Goal: Navigation & Orientation: Find specific page/section

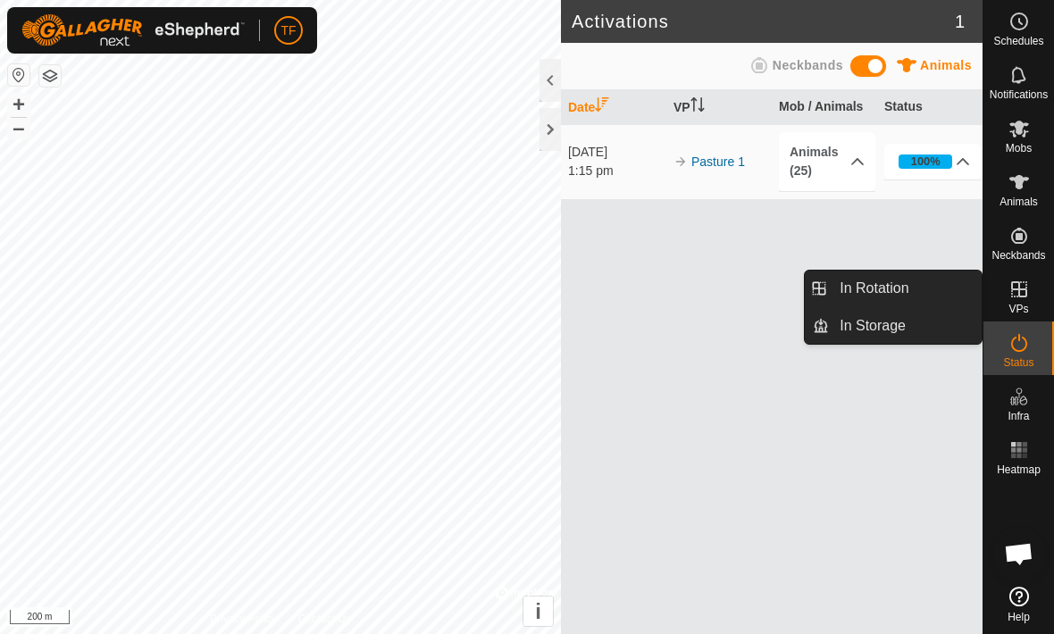
click at [926, 289] on link "In Rotation" at bounding box center [905, 289] width 153 height 36
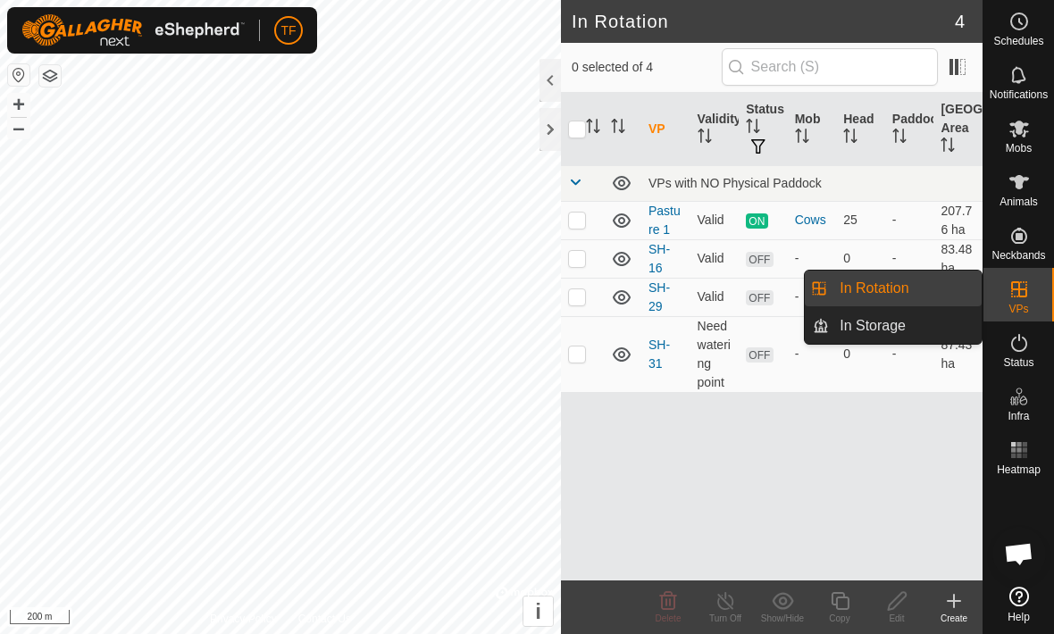
click at [768, 253] on span "OFF" at bounding box center [759, 259] width 27 height 15
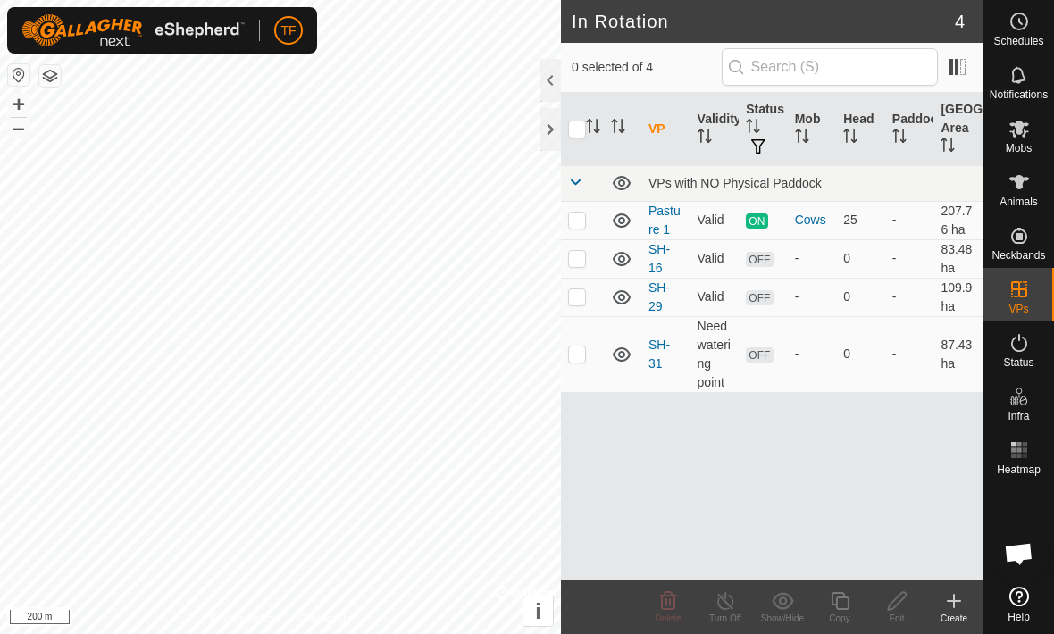
click at [668, 253] on link "SH-16" at bounding box center [659, 258] width 21 height 33
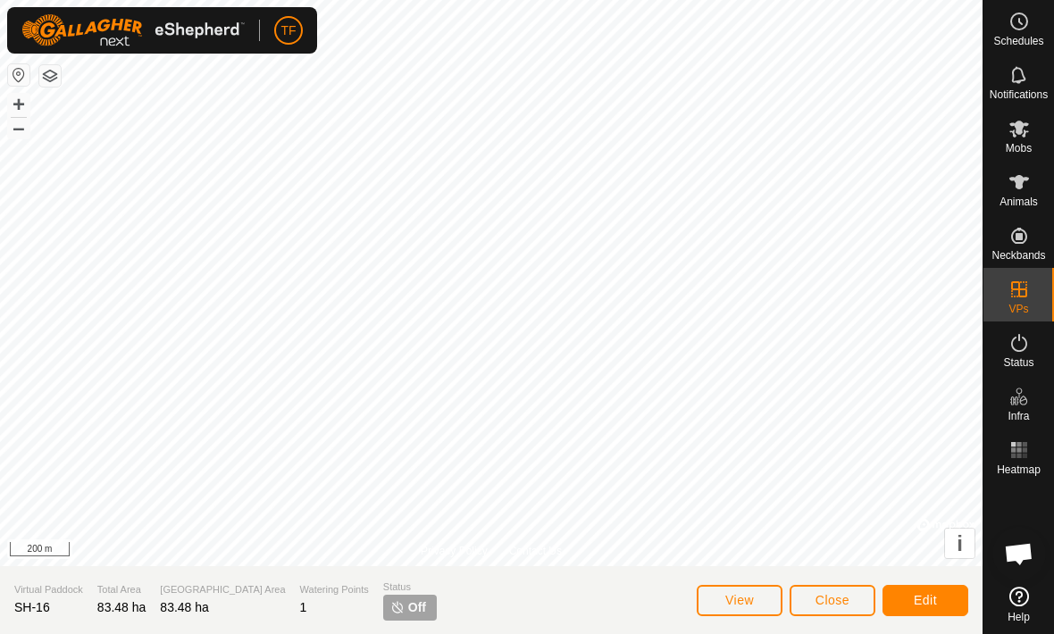
click at [841, 598] on span "Close" at bounding box center [833, 600] width 34 height 14
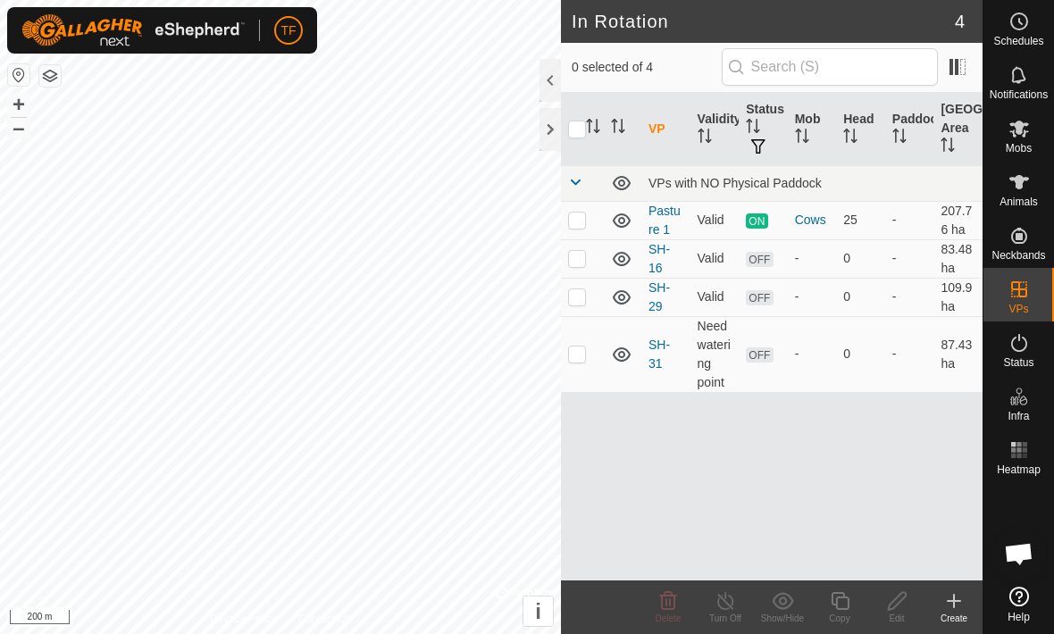
click at [664, 214] on link "Pasture 1" at bounding box center [665, 220] width 32 height 33
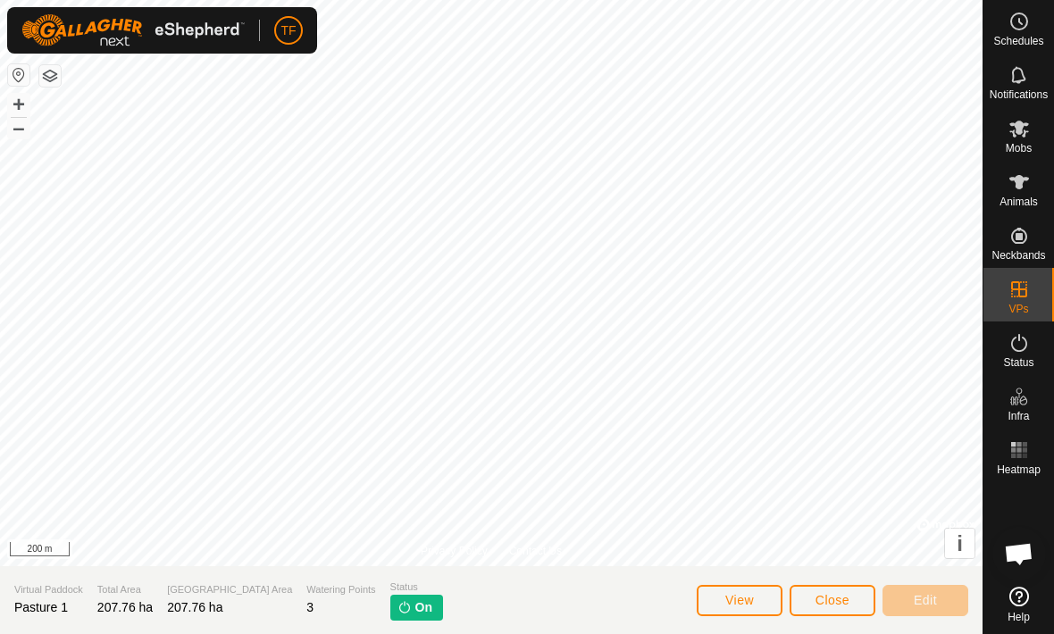
click at [843, 599] on span "Close" at bounding box center [833, 600] width 34 height 14
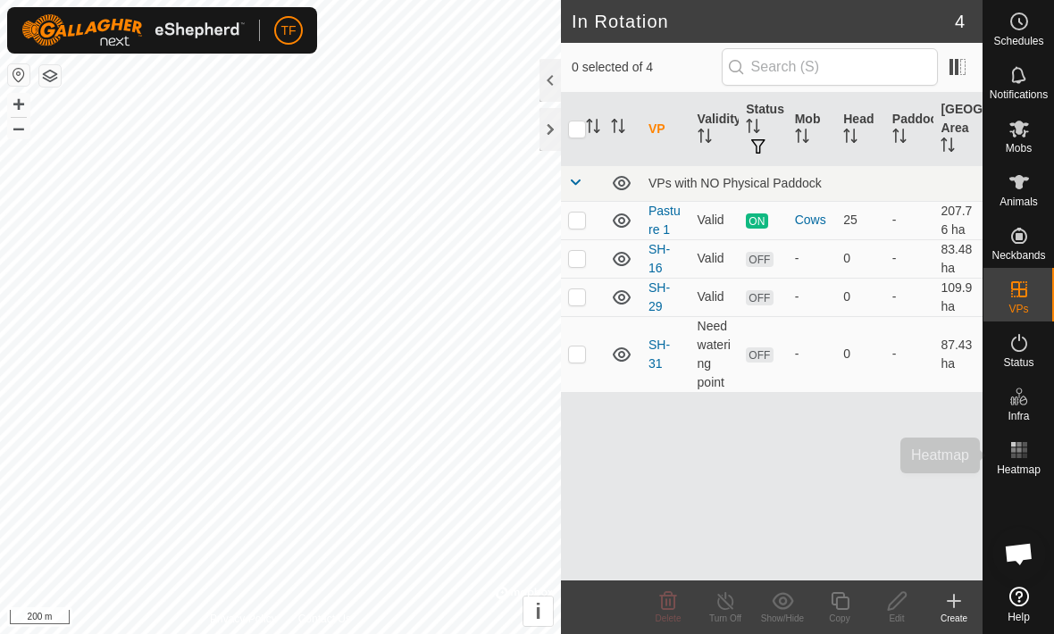
click at [1013, 451] on rect at bounding box center [1013, 450] width 4 height 4
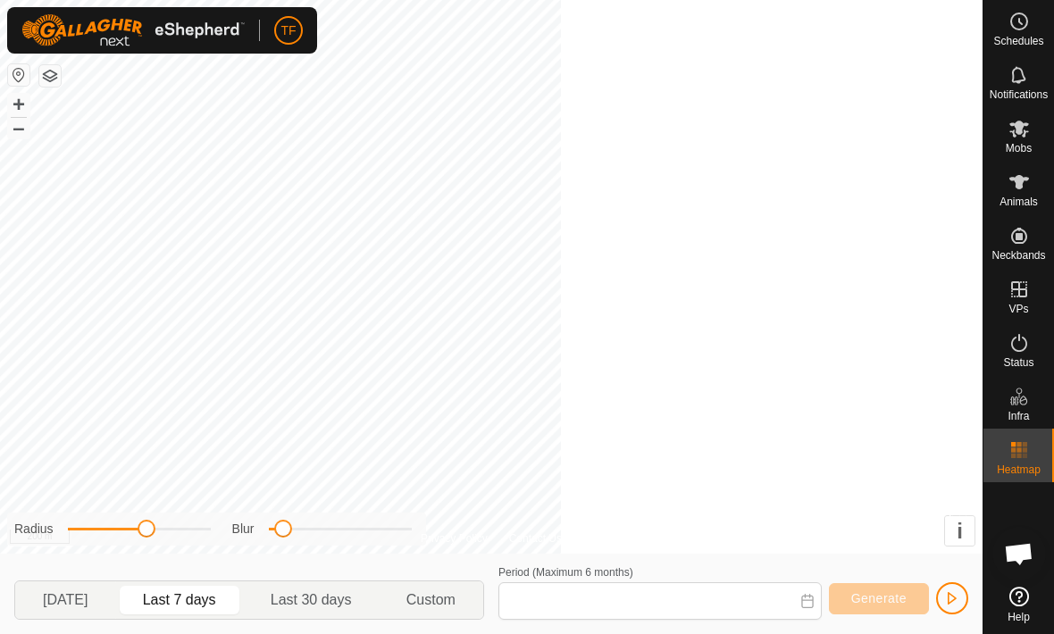
type input "[DATE] - [DATE]"
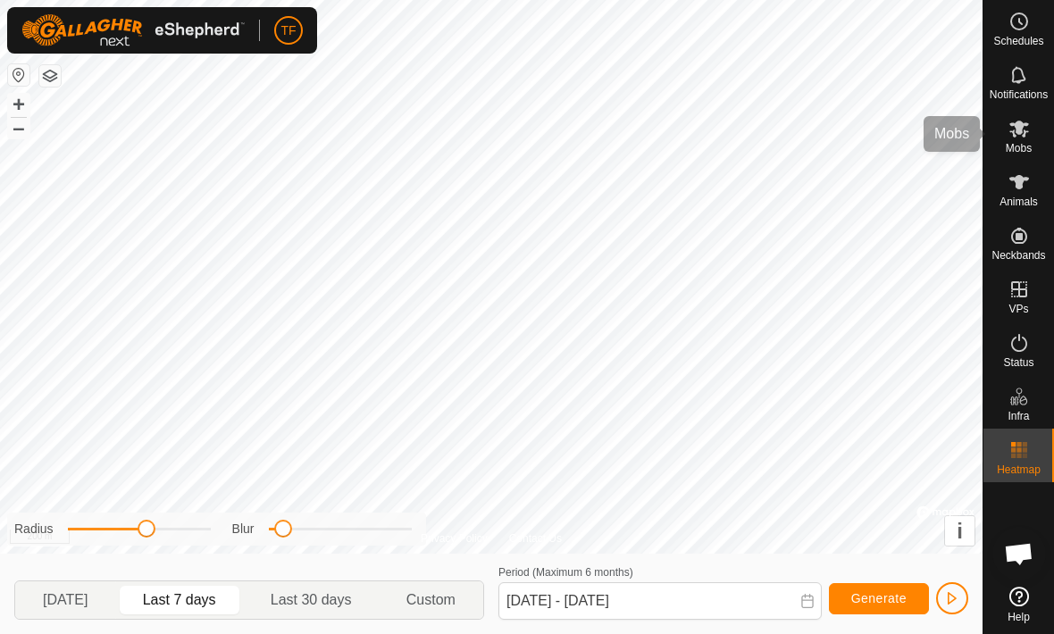
click at [1026, 143] on span "Mobs" at bounding box center [1019, 148] width 26 height 11
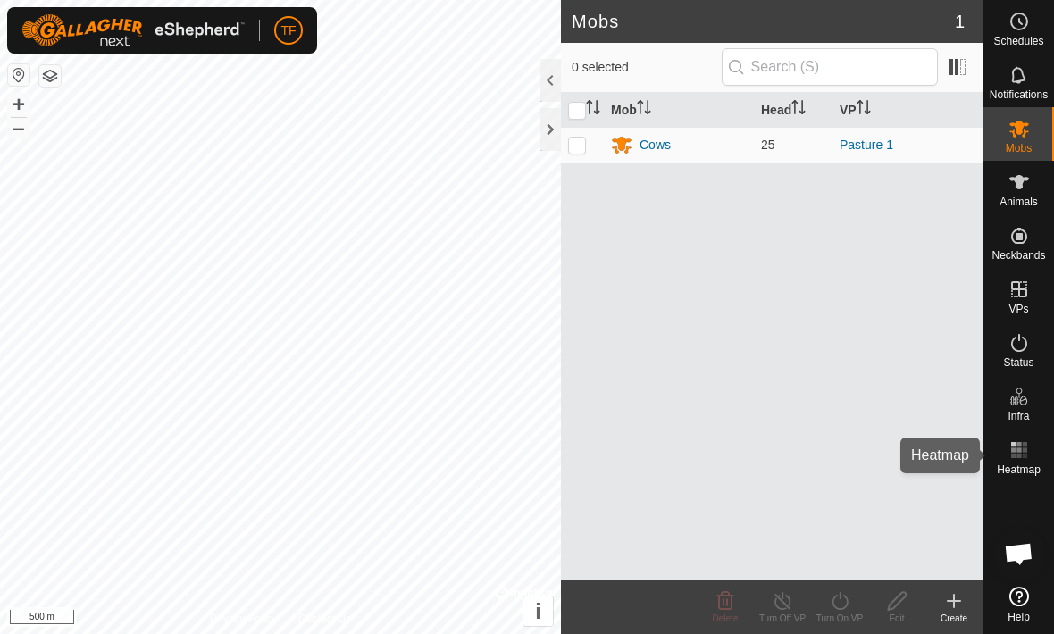
click at [1030, 438] on es-heatmap-svg-icon at bounding box center [1019, 450] width 32 height 29
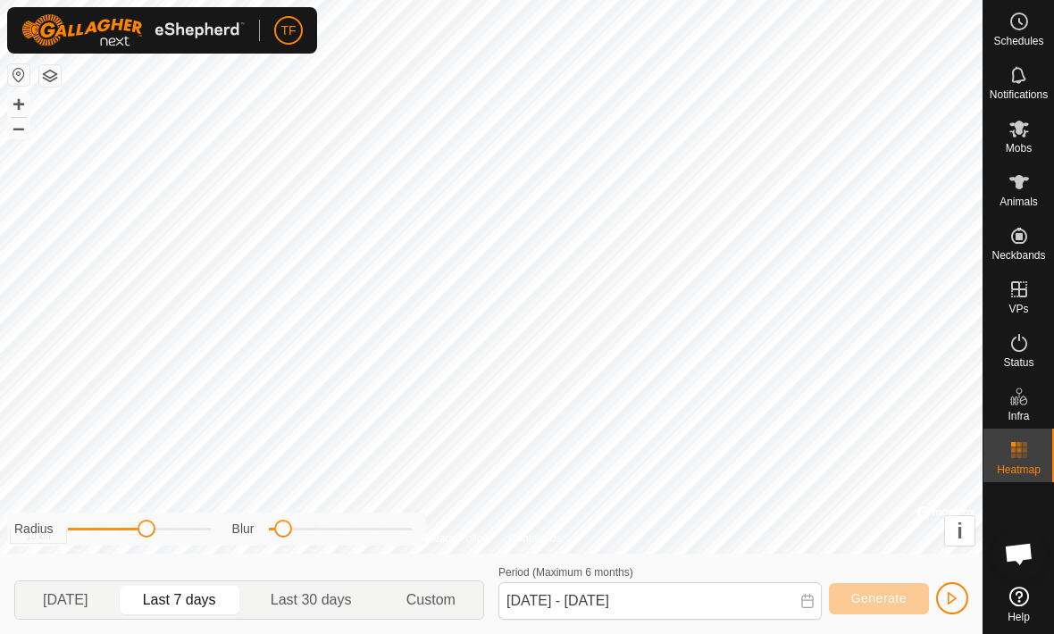
click at [1017, 462] on es-heatmap-svg-icon at bounding box center [1019, 450] width 32 height 29
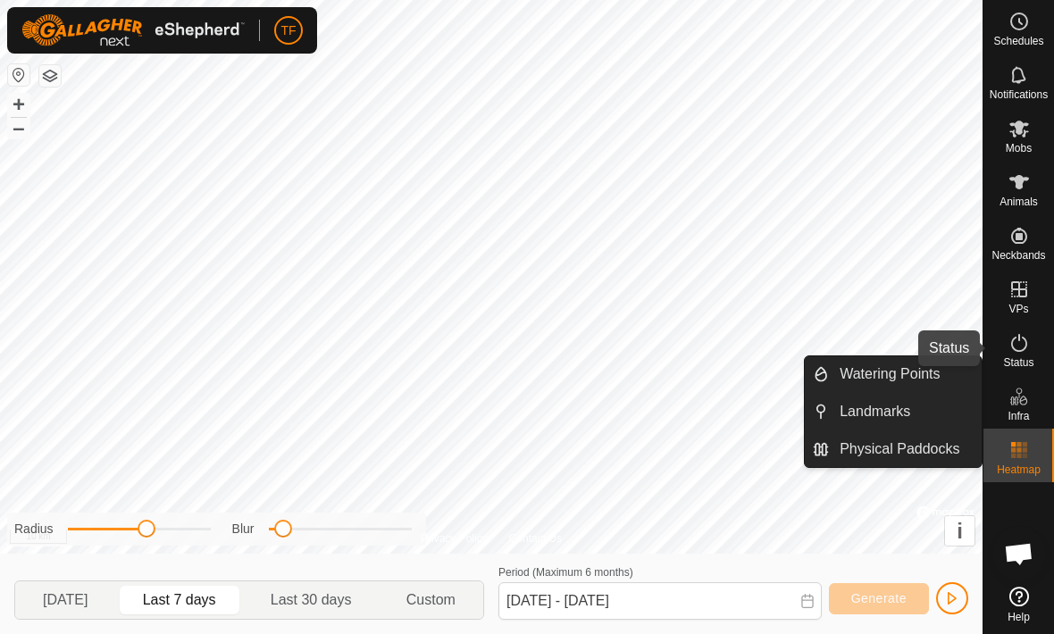
click at [1027, 350] on icon at bounding box center [1019, 342] width 21 height 21
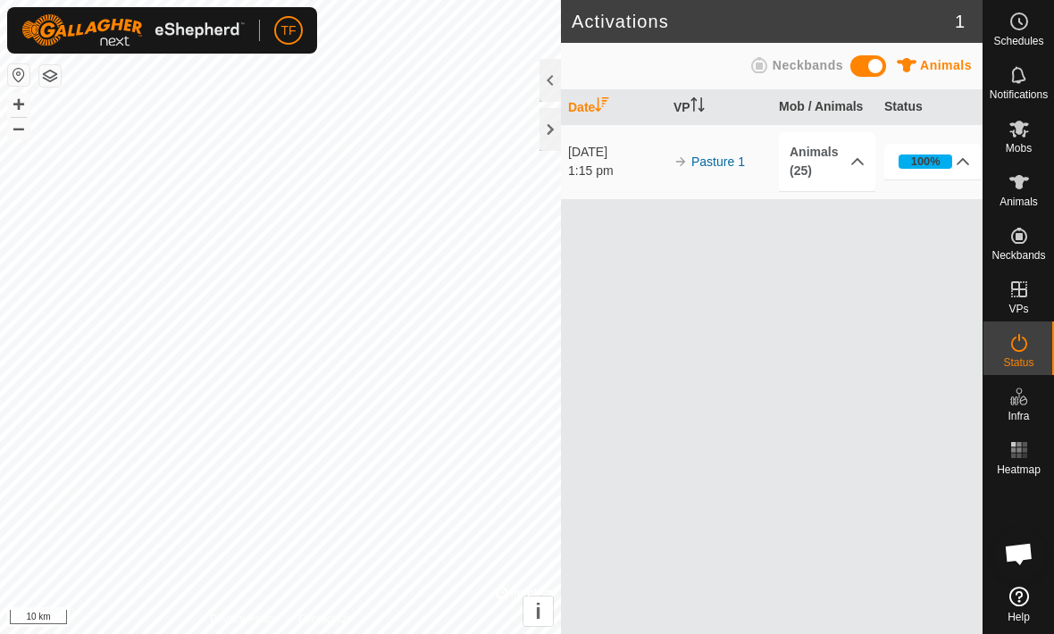
click at [1026, 343] on icon at bounding box center [1019, 343] width 16 height 18
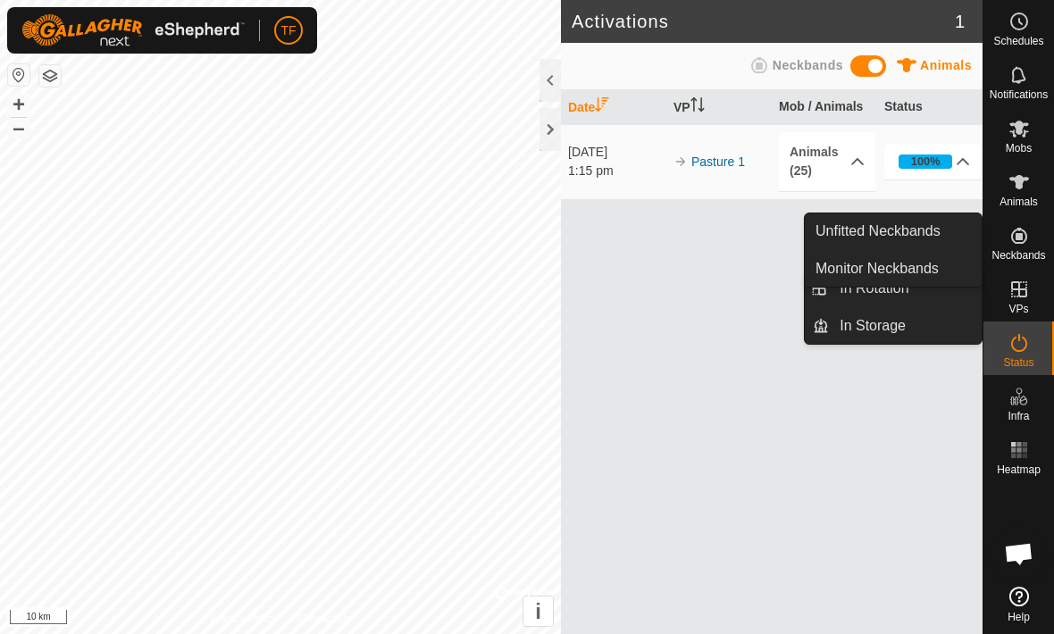
click at [928, 239] on span "Unfitted Neckbands" at bounding box center [878, 231] width 125 height 21
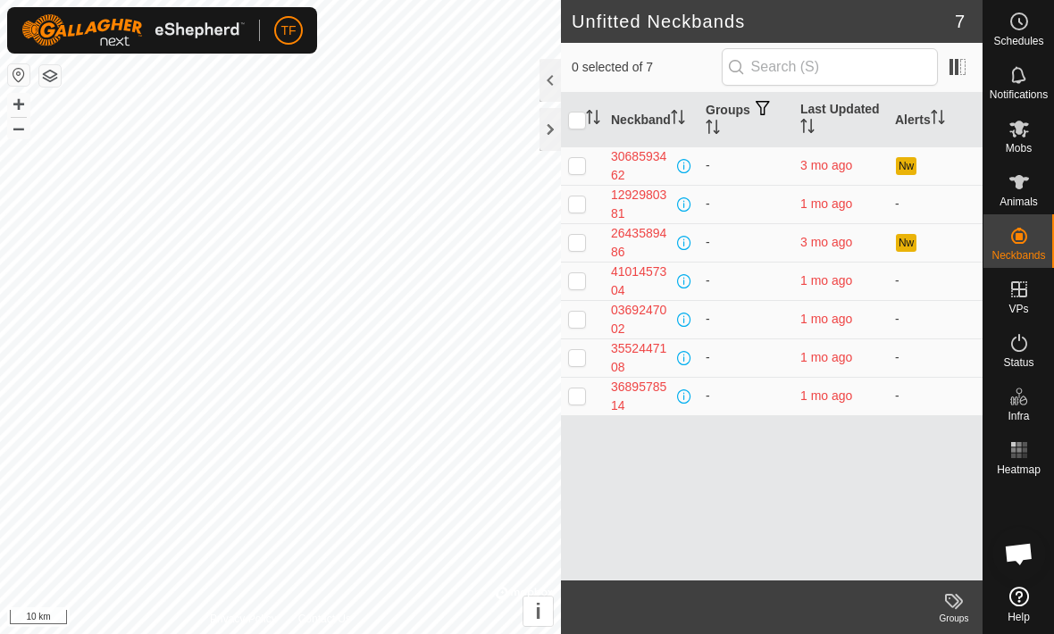
click at [909, 163] on button "Nw" at bounding box center [906, 166] width 20 height 18
click at [1029, 147] on span "Mobs" at bounding box center [1019, 148] width 26 height 11
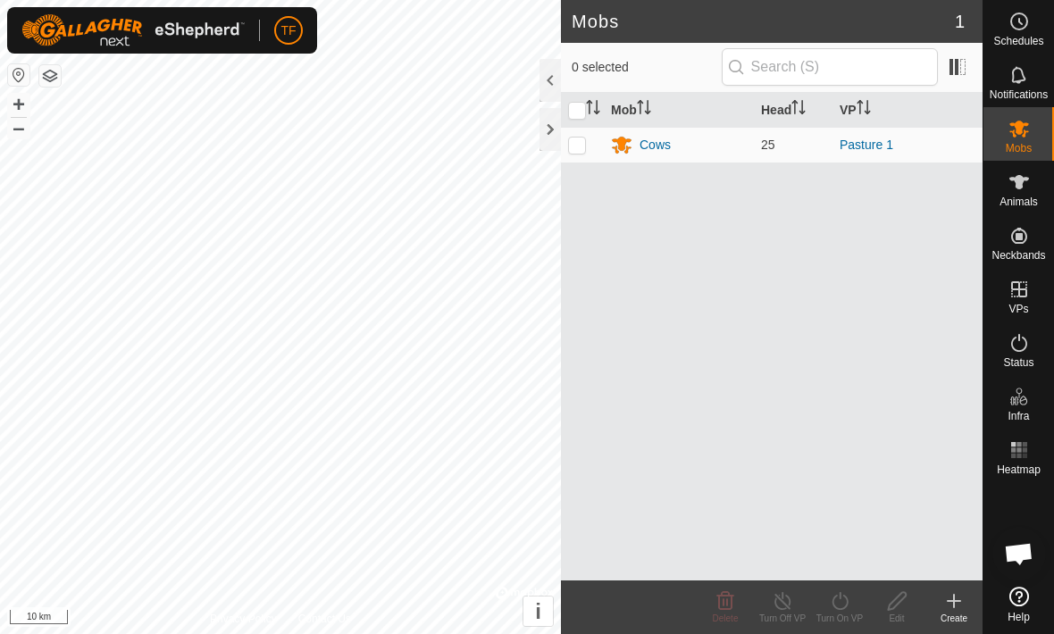
click at [858, 147] on link "Pasture 1" at bounding box center [867, 145] width 54 height 14
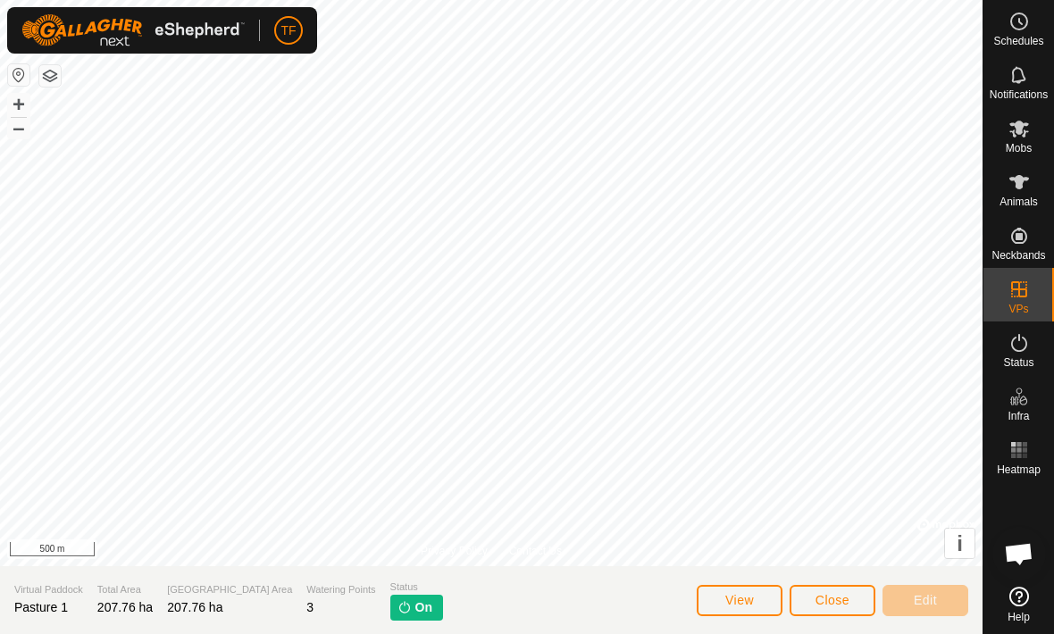
click at [843, 597] on span "Close" at bounding box center [833, 600] width 34 height 14
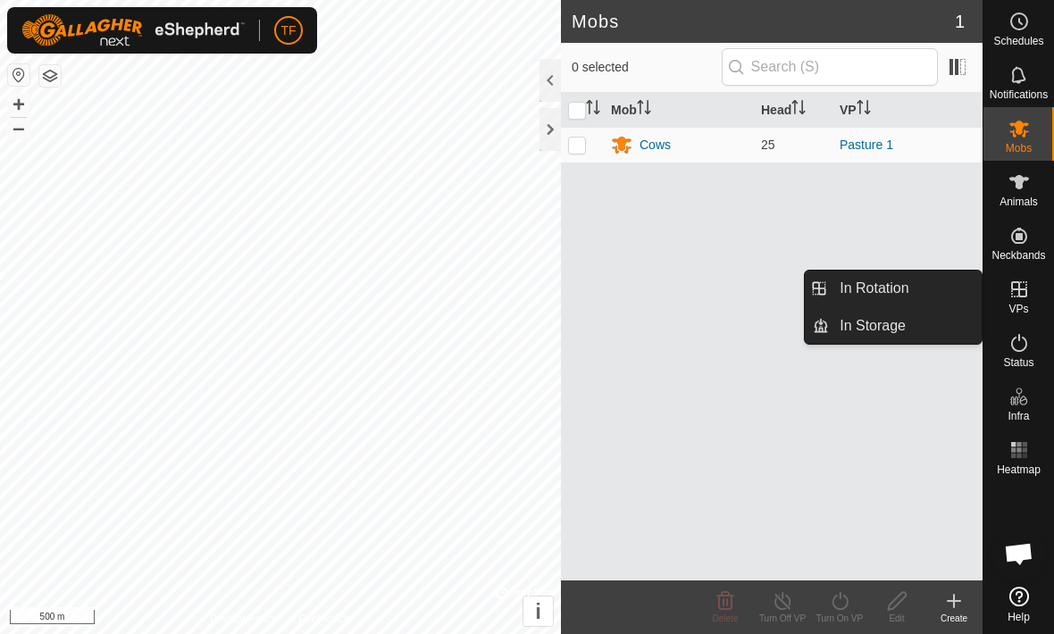
click at [925, 291] on link "In Rotation" at bounding box center [905, 289] width 153 height 36
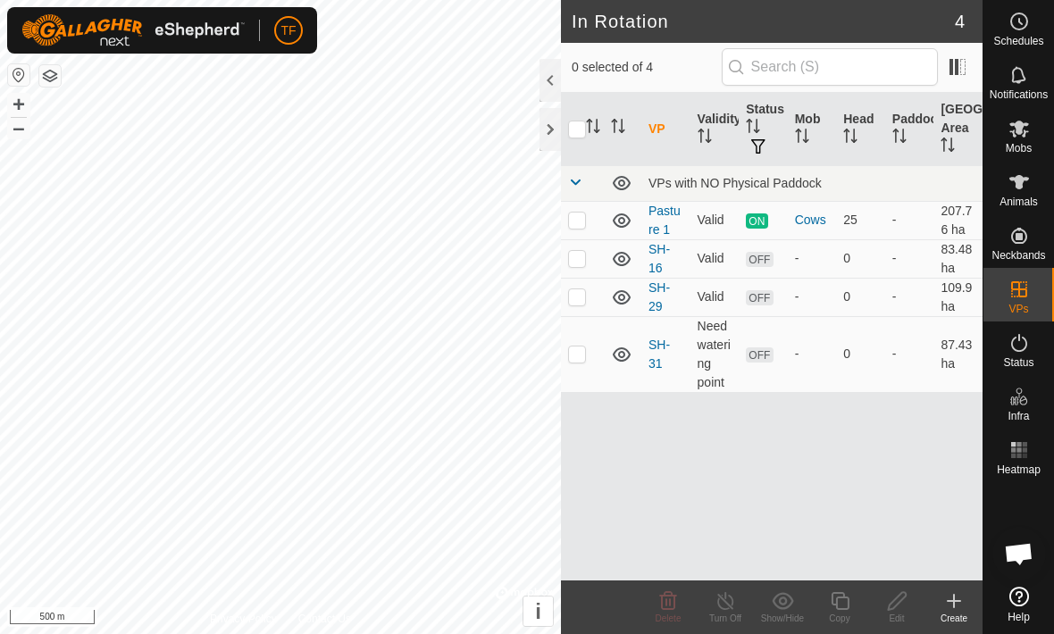
click at [667, 216] on link "Pasture 1" at bounding box center [665, 220] width 32 height 33
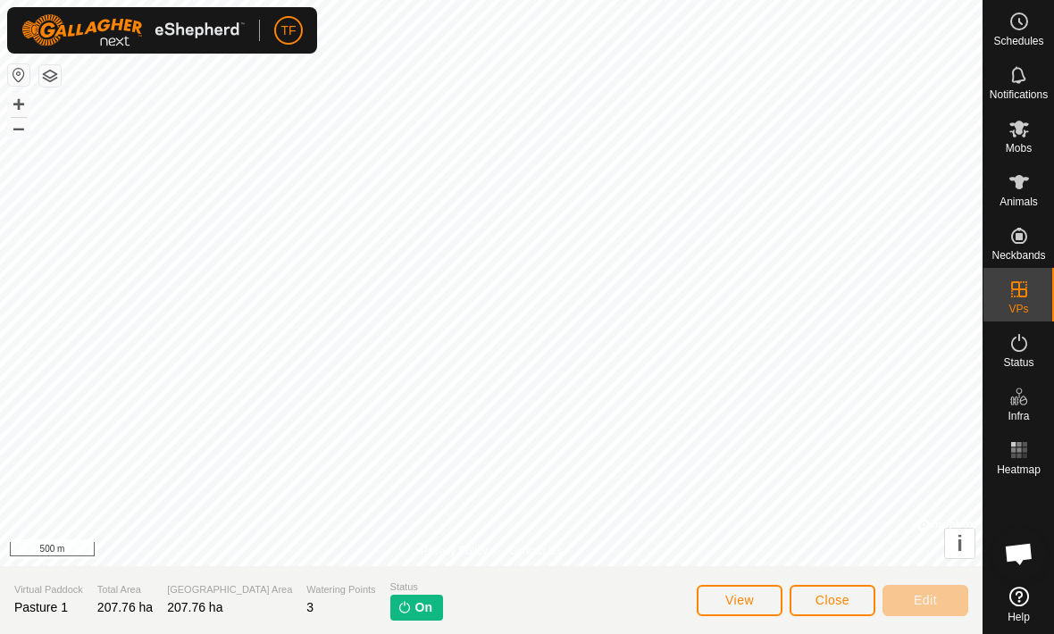
click at [852, 594] on button "Close" at bounding box center [833, 600] width 86 height 31
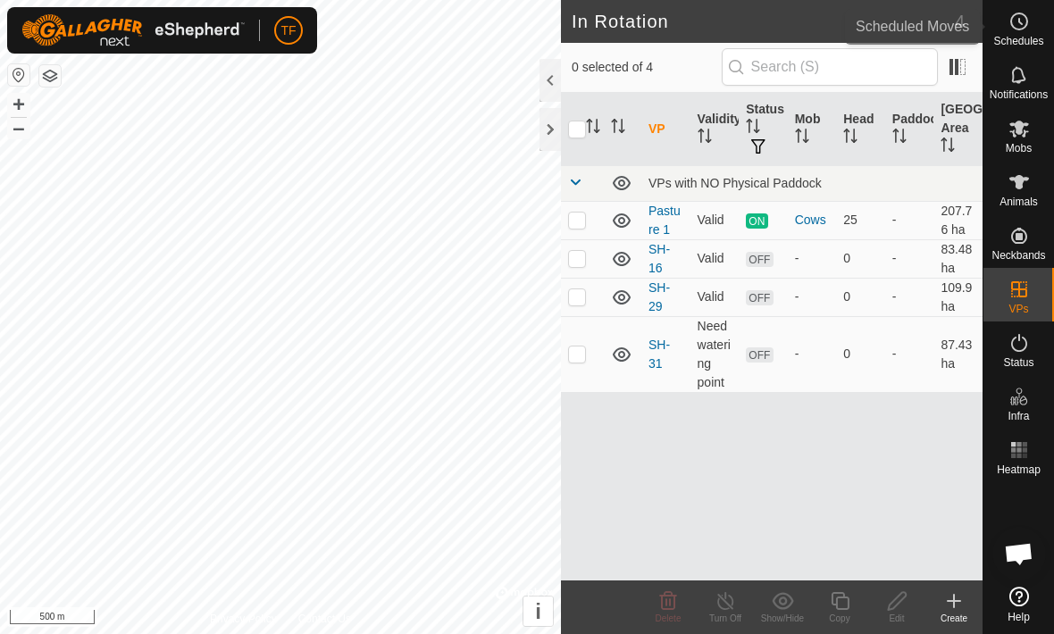
click at [1032, 26] on es-schedule-vp-svg-icon at bounding box center [1019, 21] width 32 height 29
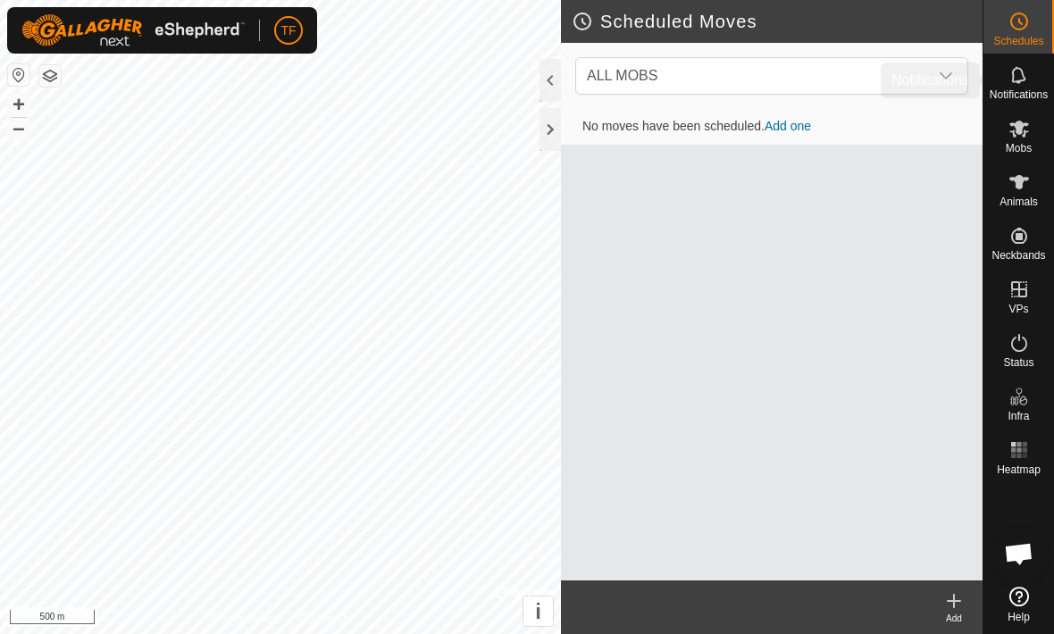
click at [1033, 78] on es-notification-svg-icon at bounding box center [1019, 75] width 32 height 29
